Goal: Check status: Check status

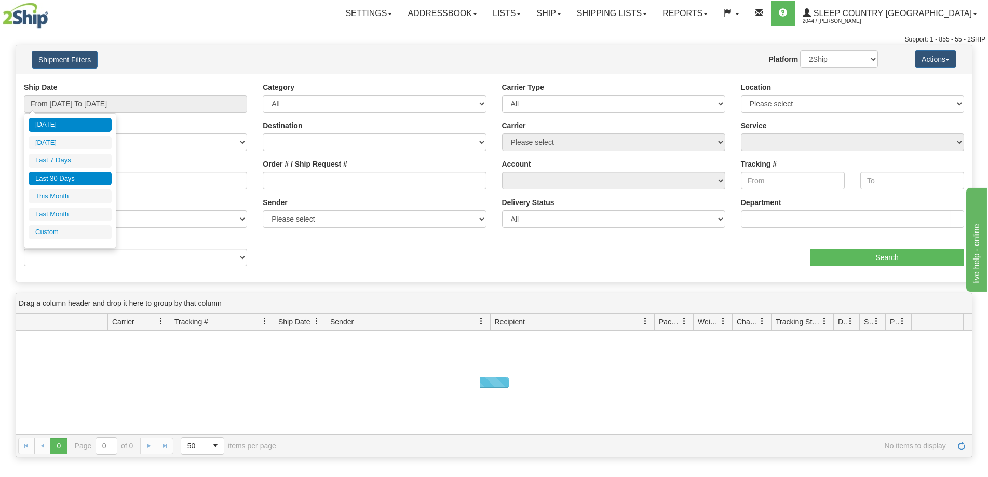
click at [75, 177] on li "Last 30 Days" at bounding box center [70, 179] width 83 height 14
type input "From [DATE] To [DATE]"
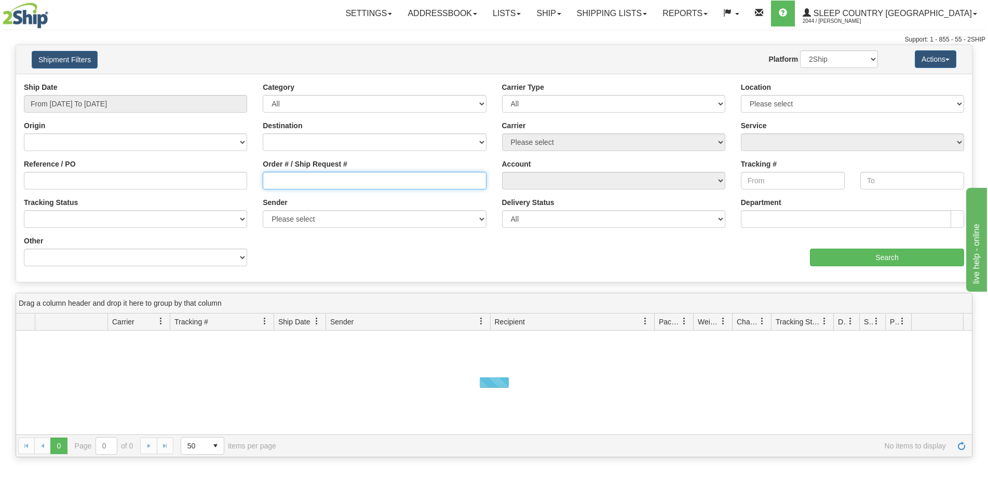
click at [279, 183] on input "Order # / Ship Request #" at bounding box center [374, 181] width 223 height 18
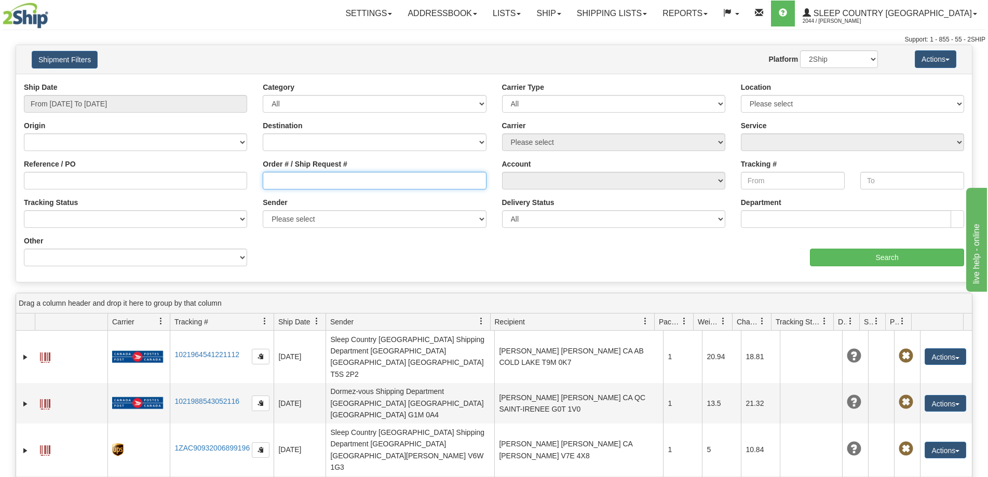
paste input "9000I078740"
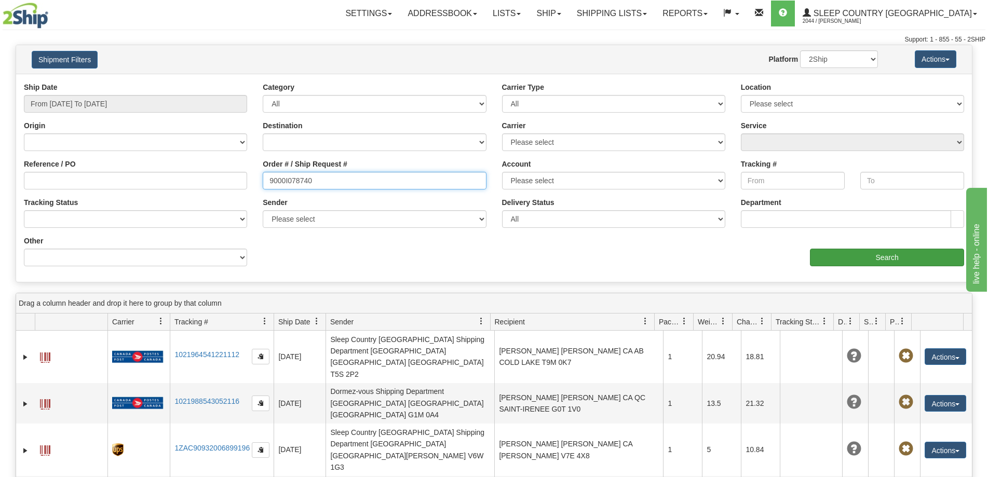
type input "9000I078740"
click at [821, 251] on input "Search" at bounding box center [887, 258] width 154 height 18
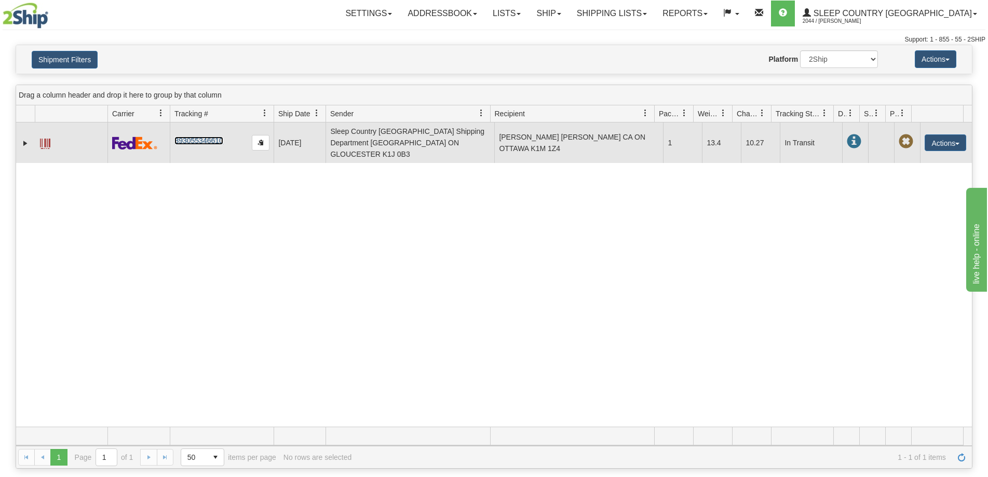
click at [191, 137] on link "393055346610" at bounding box center [198, 141] width 48 height 8
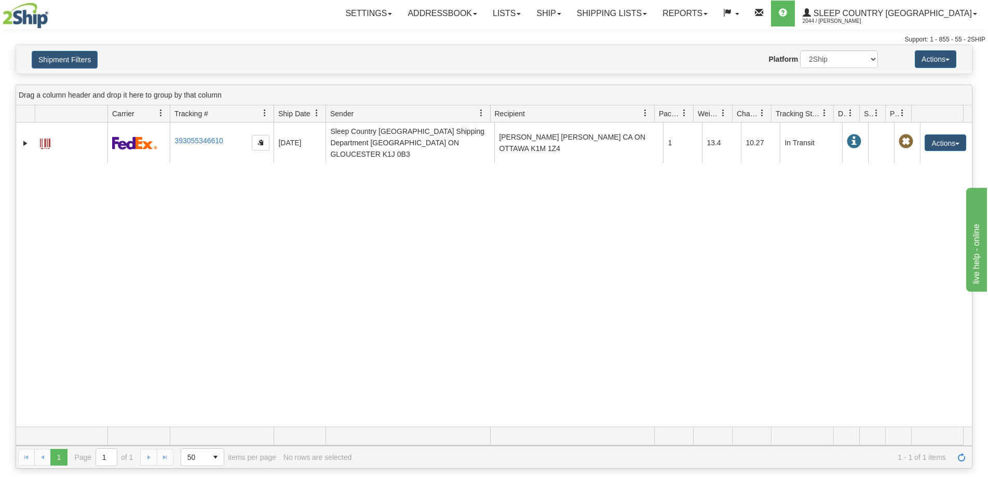
drag, startPoint x: 253, startPoint y: 359, endPoint x: 150, endPoint y: 152, distance: 230.8
click at [253, 353] on div "31596855 2044 393055346610 09/10/2025 09/10/2025 09:25:11 AM Sleep Country Cana…" at bounding box center [494, 275] width 956 height 304
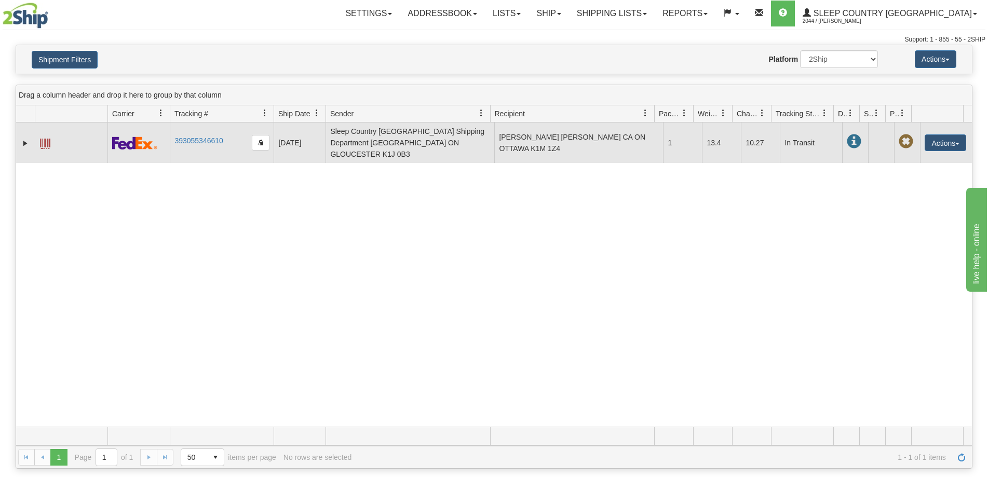
click at [38, 139] on td at bounding box center [71, 143] width 73 height 40
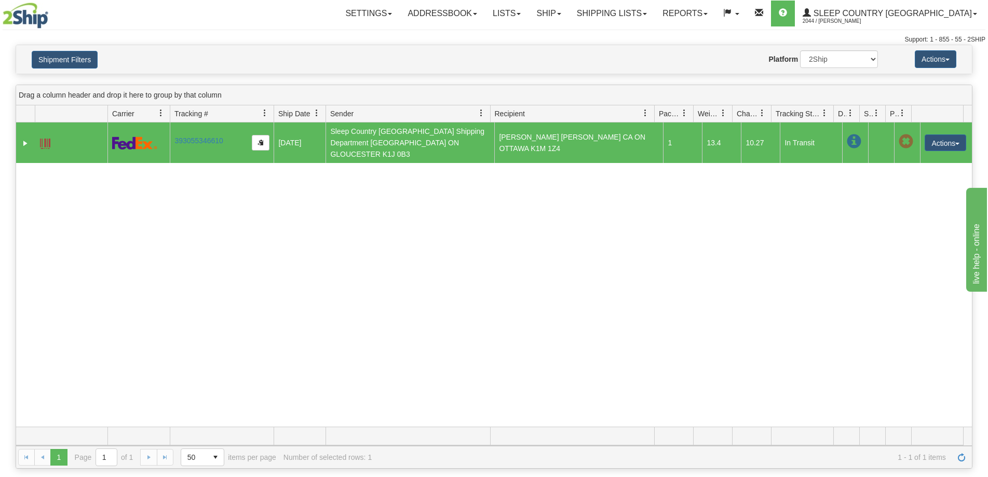
click at [40, 139] on span at bounding box center [45, 144] width 10 height 10
click at [197, 137] on link "393055346610" at bounding box center [198, 141] width 48 height 8
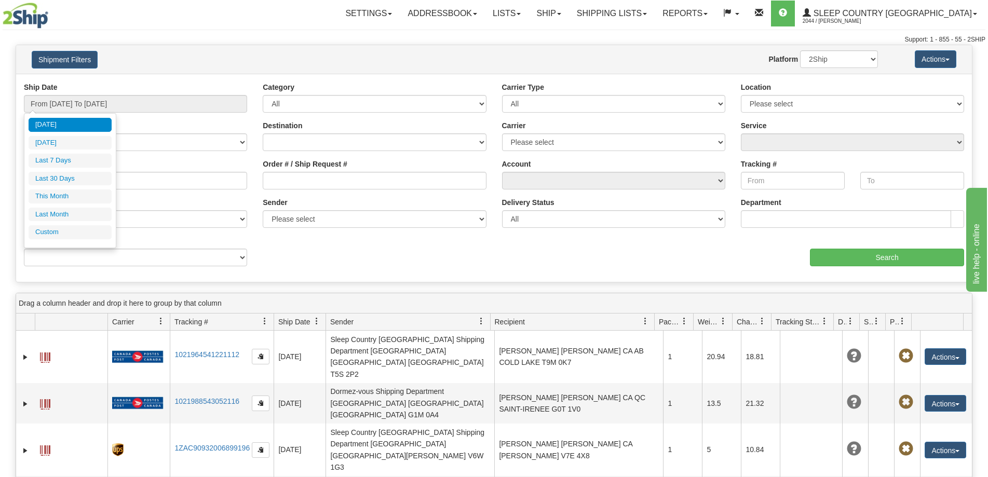
drag, startPoint x: 83, startPoint y: 159, endPoint x: 136, endPoint y: 165, distance: 53.2
click at [83, 159] on li "Last 7 Days" at bounding box center [70, 161] width 83 height 14
type input "From [DATE] To [DATE]"
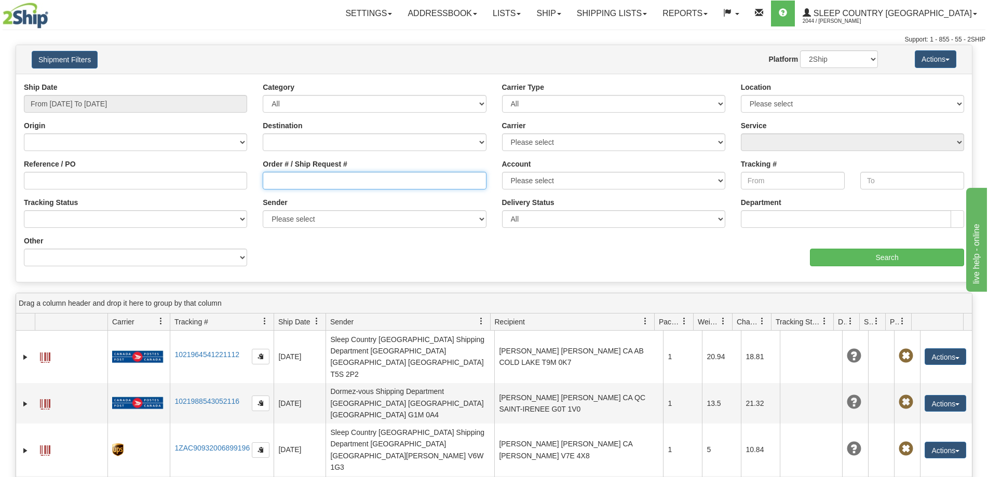
click at [274, 183] on input "Order # / Ship Request #" at bounding box center [374, 181] width 223 height 18
paste input "D425103470000002215001"
type input "D425103470000002215001"
drag, startPoint x: 380, startPoint y: 175, endPoint x: 212, endPoint y: 170, distance: 168.3
click at [212, 82] on div "Reference / PO Order # / Ship Request # D425103470000002215001 Account Please s…" at bounding box center [494, 82] width 956 height 0
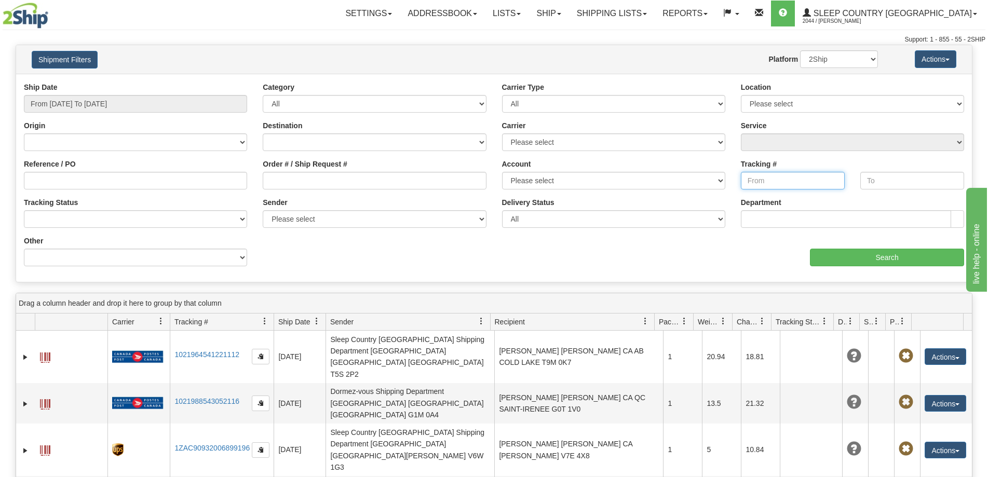
click at [763, 181] on input "Tracking #" at bounding box center [793, 181] width 104 height 18
paste input "D425103470000002215001"
type input "D425103470000002215001"
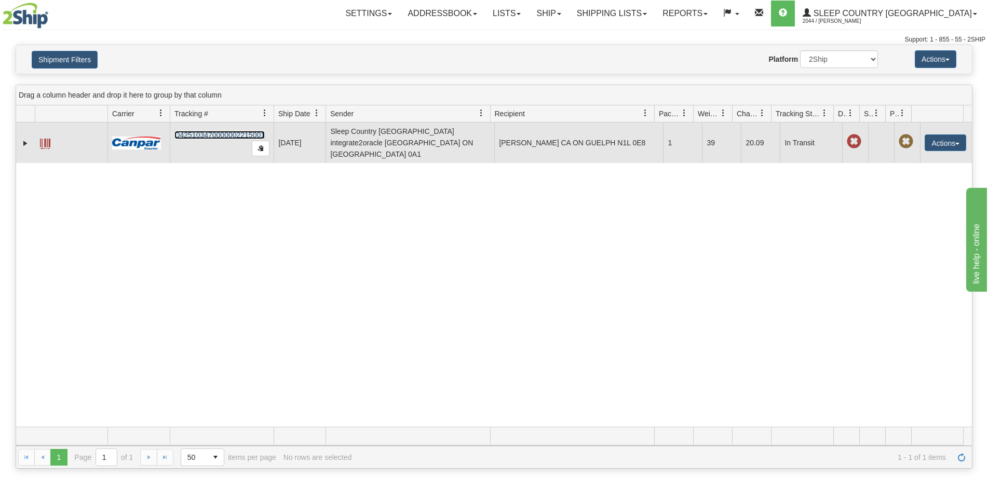
click at [187, 131] on link "D425103470000002215001" at bounding box center [219, 135] width 90 height 8
